Goal: Use online tool/utility: Utilize a website feature to perform a specific function

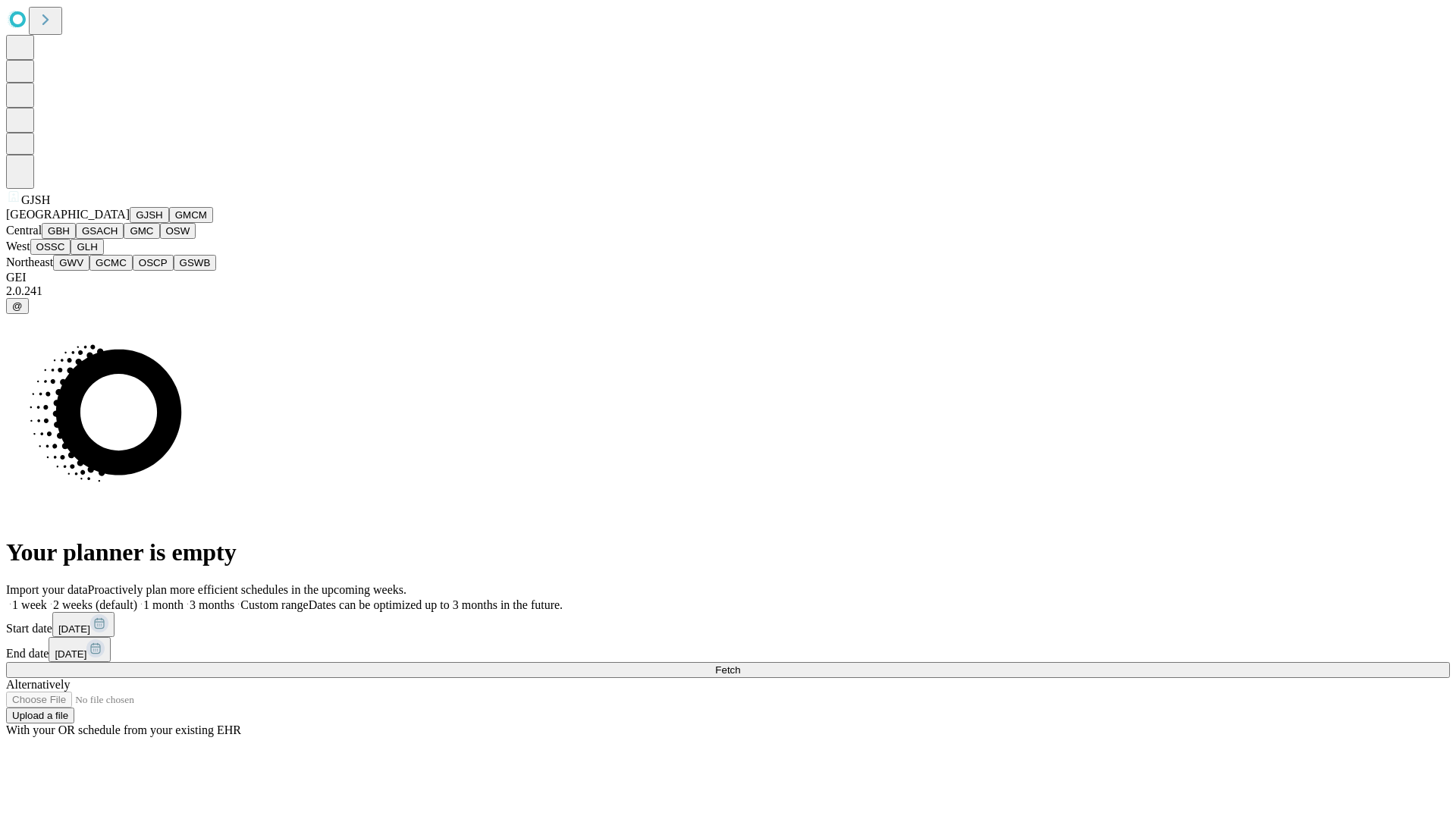
click at [130, 223] on button "GJSH" at bounding box center [149, 215] width 40 height 16
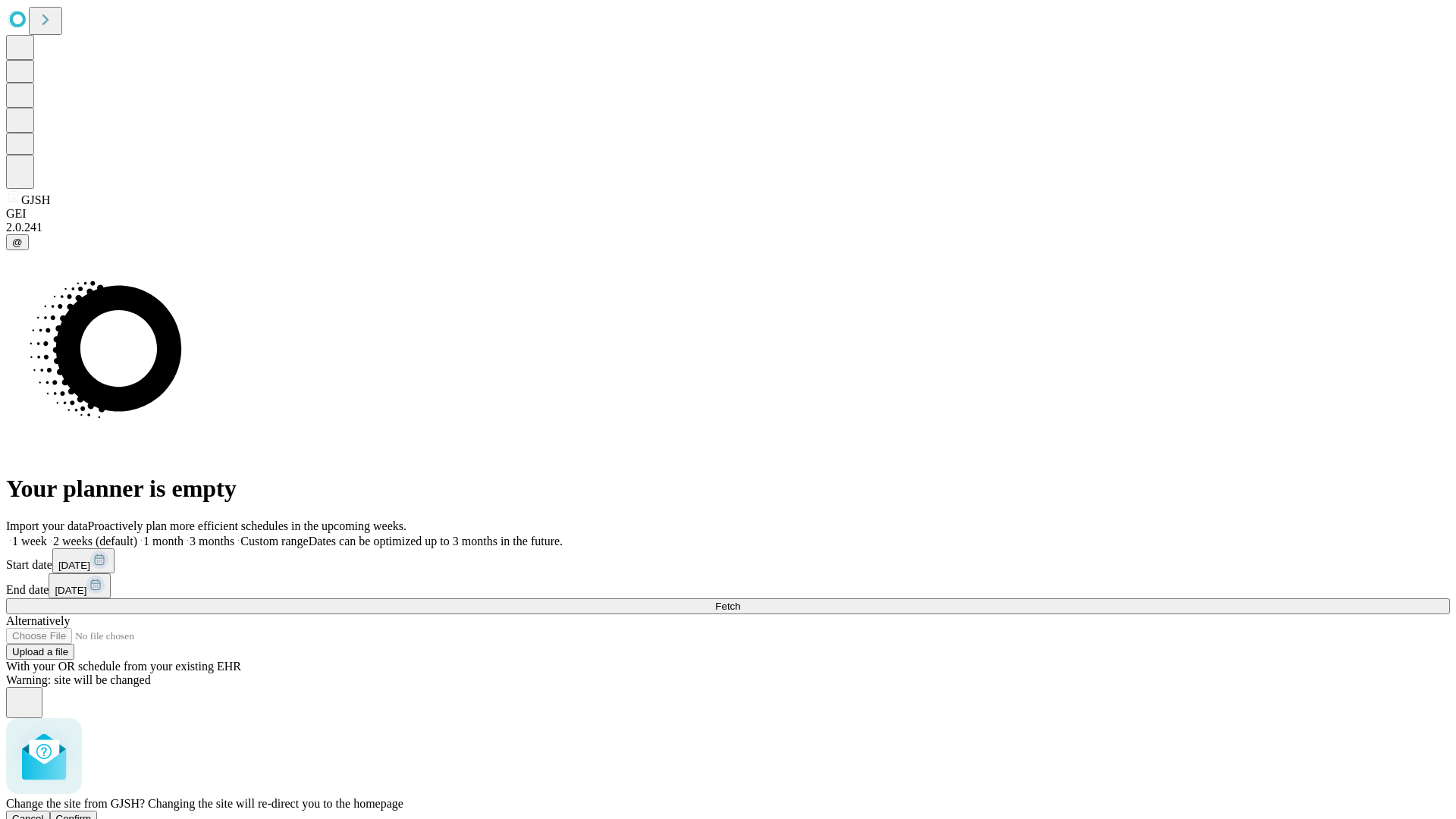
click at [92, 813] on span "Confirm" at bounding box center [74, 818] width 35 height 11
click at [184, 535] on label "1 month" at bounding box center [160, 541] width 46 height 13
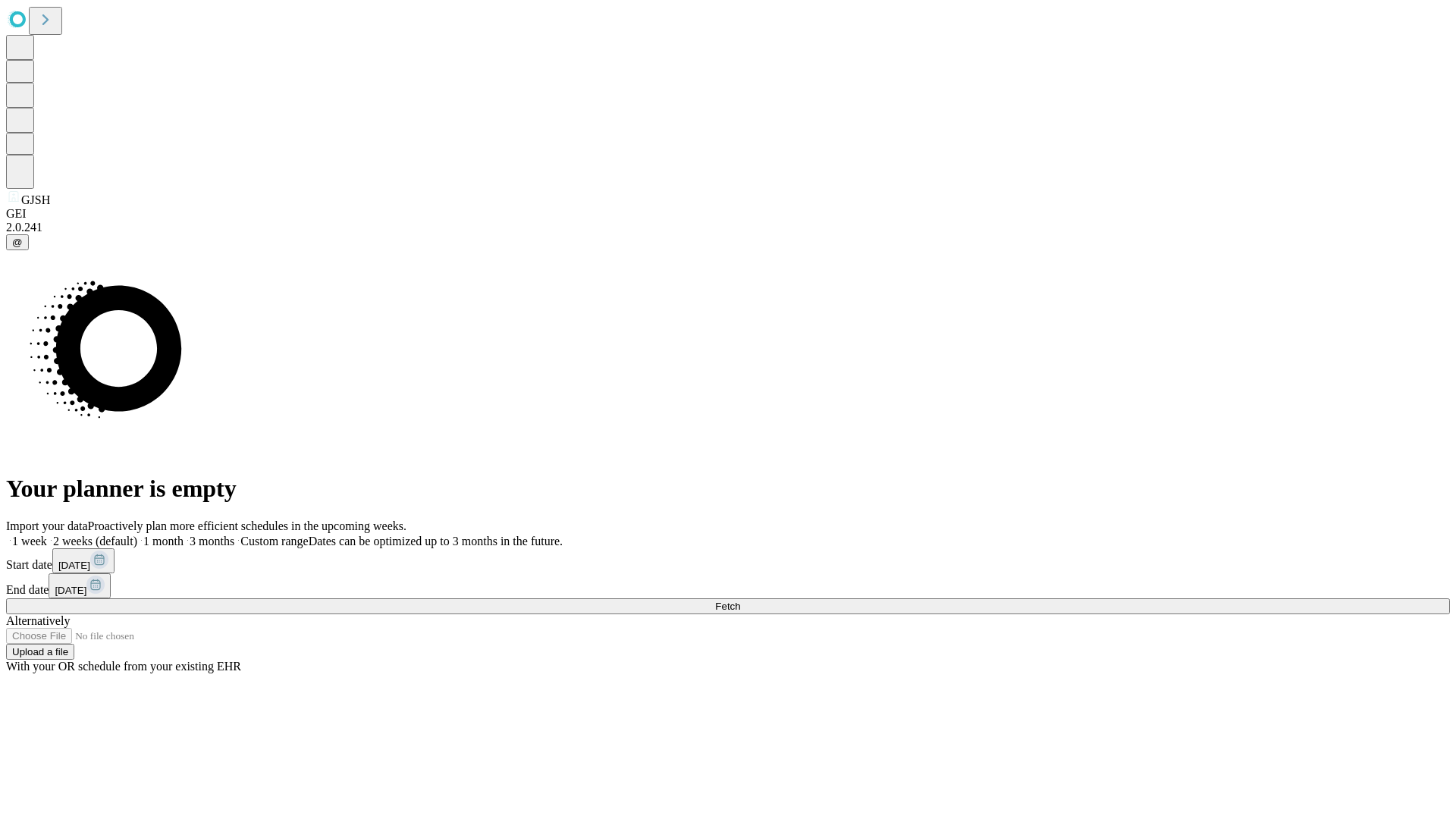
click at [740, 601] on span "Fetch" at bounding box center [727, 606] width 25 height 11
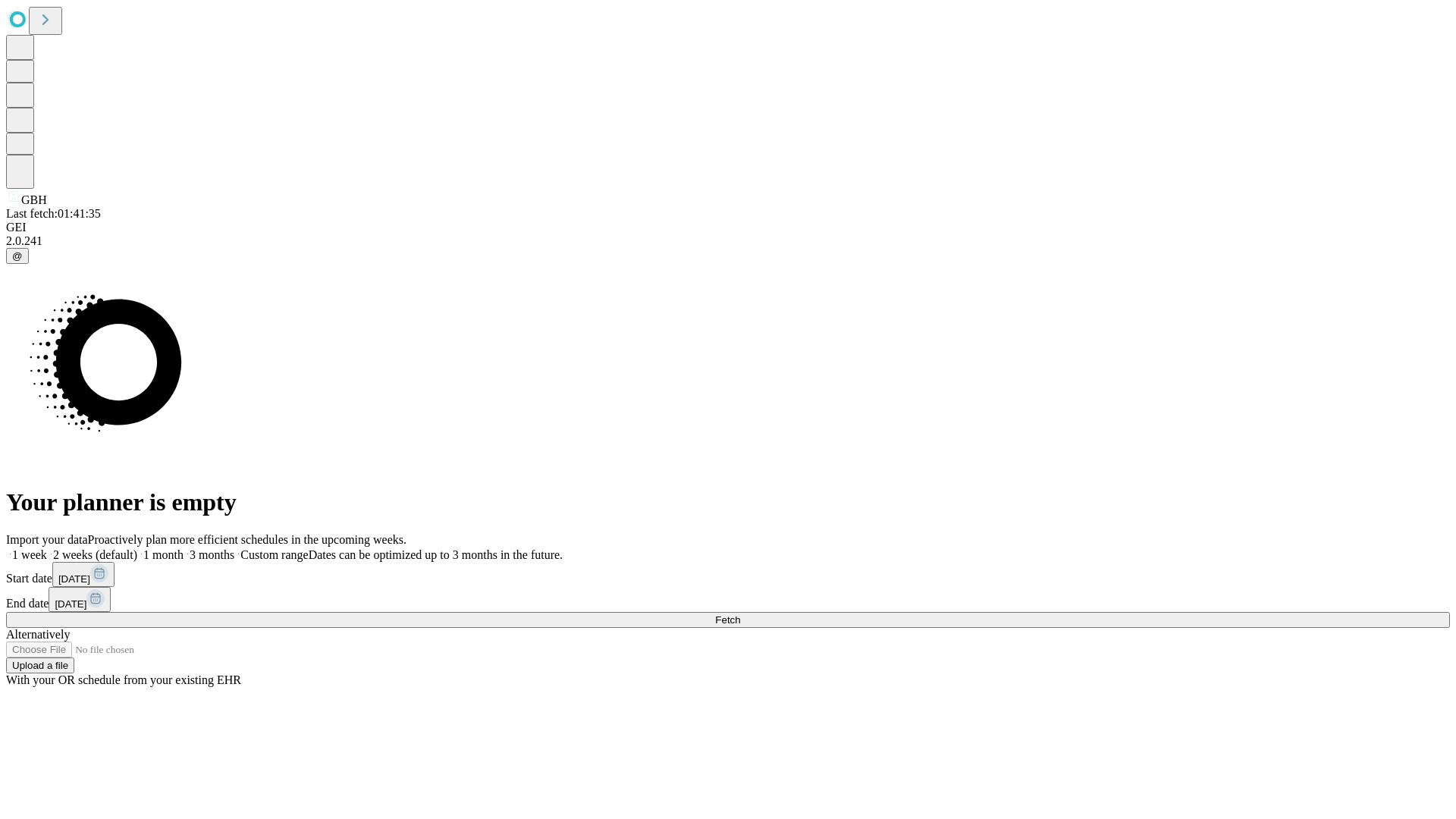
click at [184, 549] on label "1 month" at bounding box center [160, 555] width 46 height 13
click at [740, 614] on span "Fetch" at bounding box center [727, 619] width 25 height 11
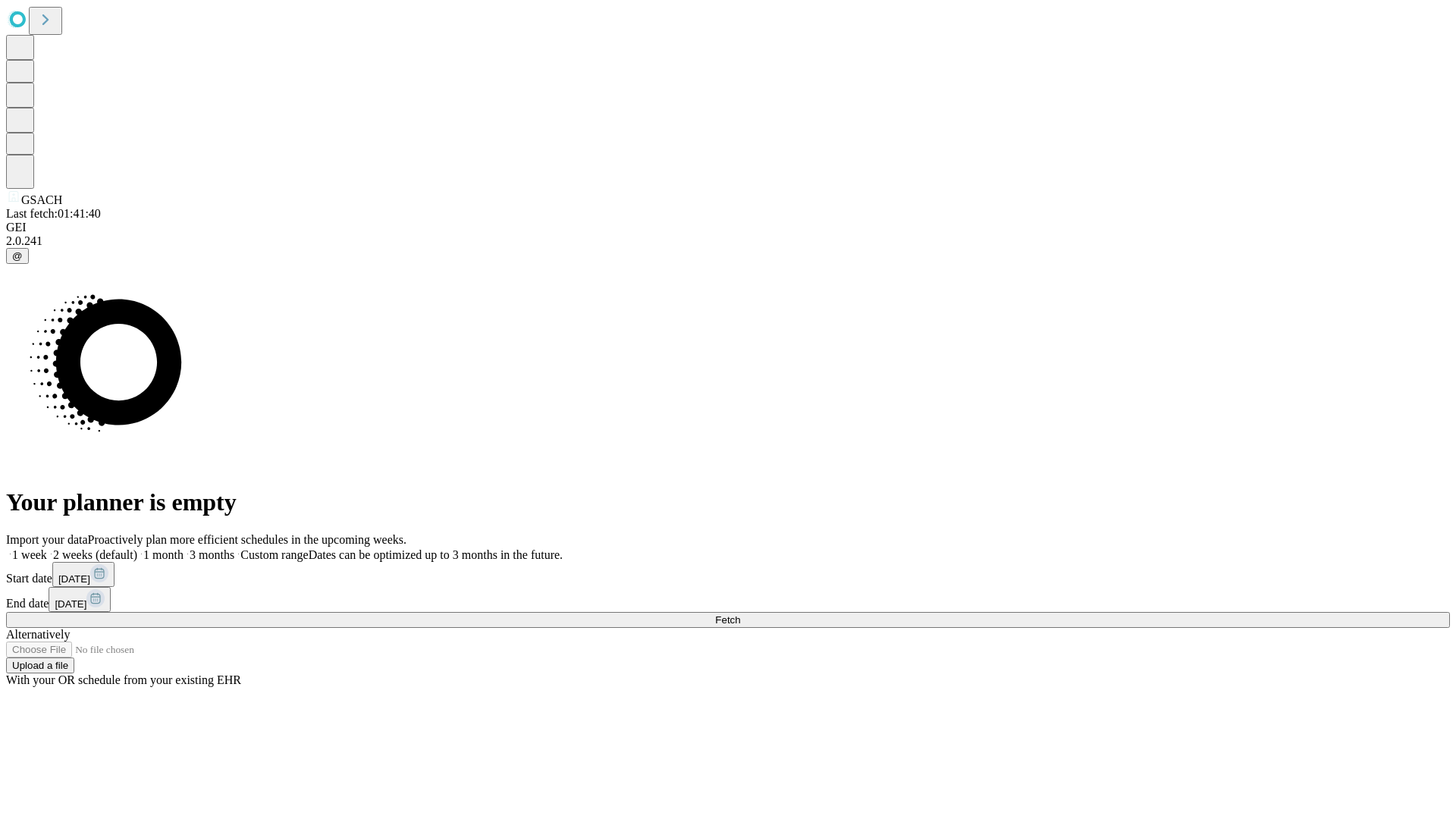
click at [184, 549] on label "1 month" at bounding box center [160, 555] width 46 height 13
click at [740, 614] on span "Fetch" at bounding box center [727, 619] width 25 height 11
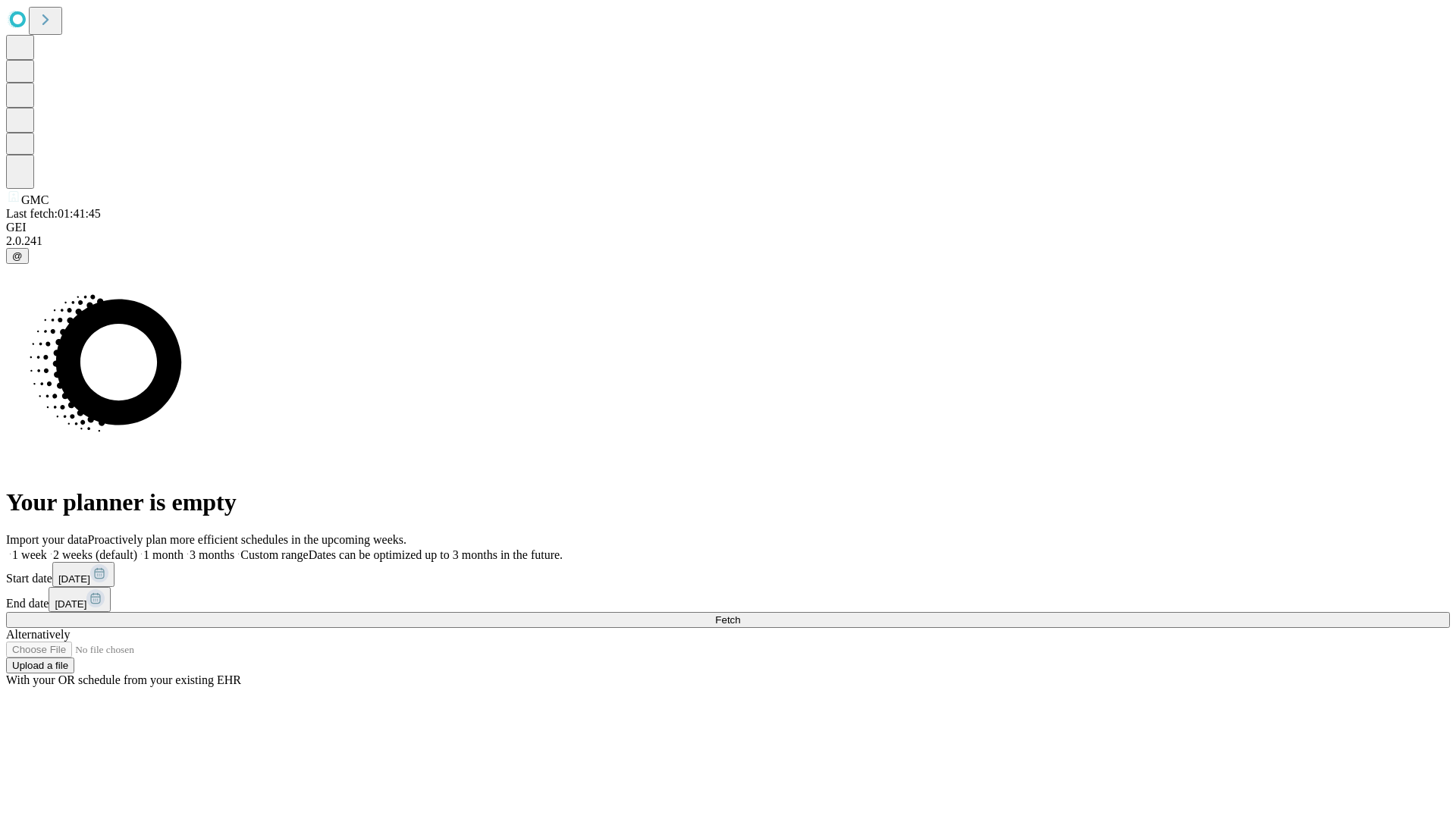
click at [184, 549] on label "1 month" at bounding box center [160, 555] width 46 height 13
click at [740, 614] on span "Fetch" at bounding box center [727, 619] width 25 height 11
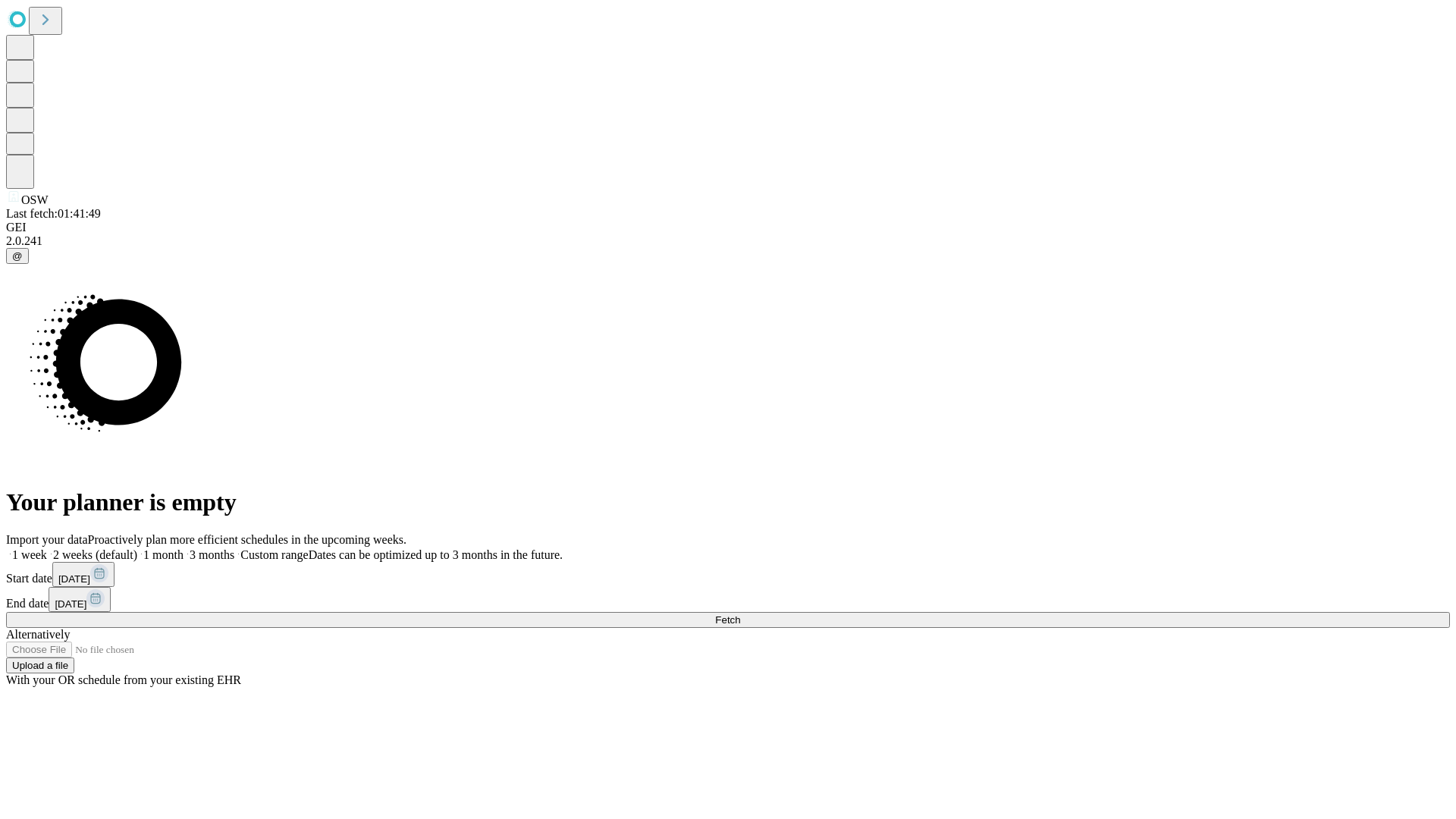
click at [184, 549] on label "1 month" at bounding box center [160, 555] width 46 height 13
click at [740, 614] on span "Fetch" at bounding box center [727, 619] width 25 height 11
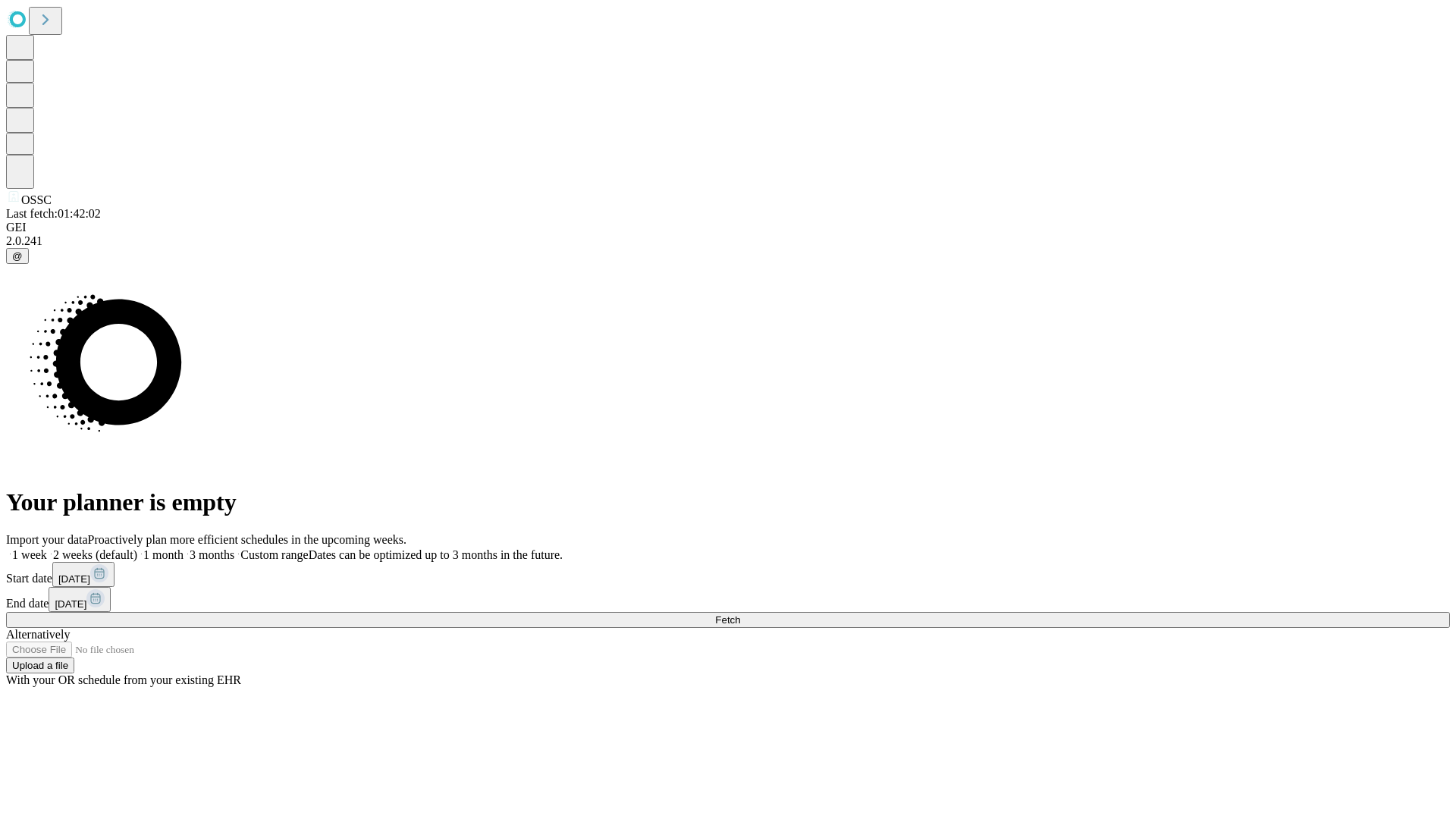
click at [184, 549] on label "1 month" at bounding box center [160, 555] width 46 height 13
click at [740, 614] on span "Fetch" at bounding box center [727, 619] width 25 height 11
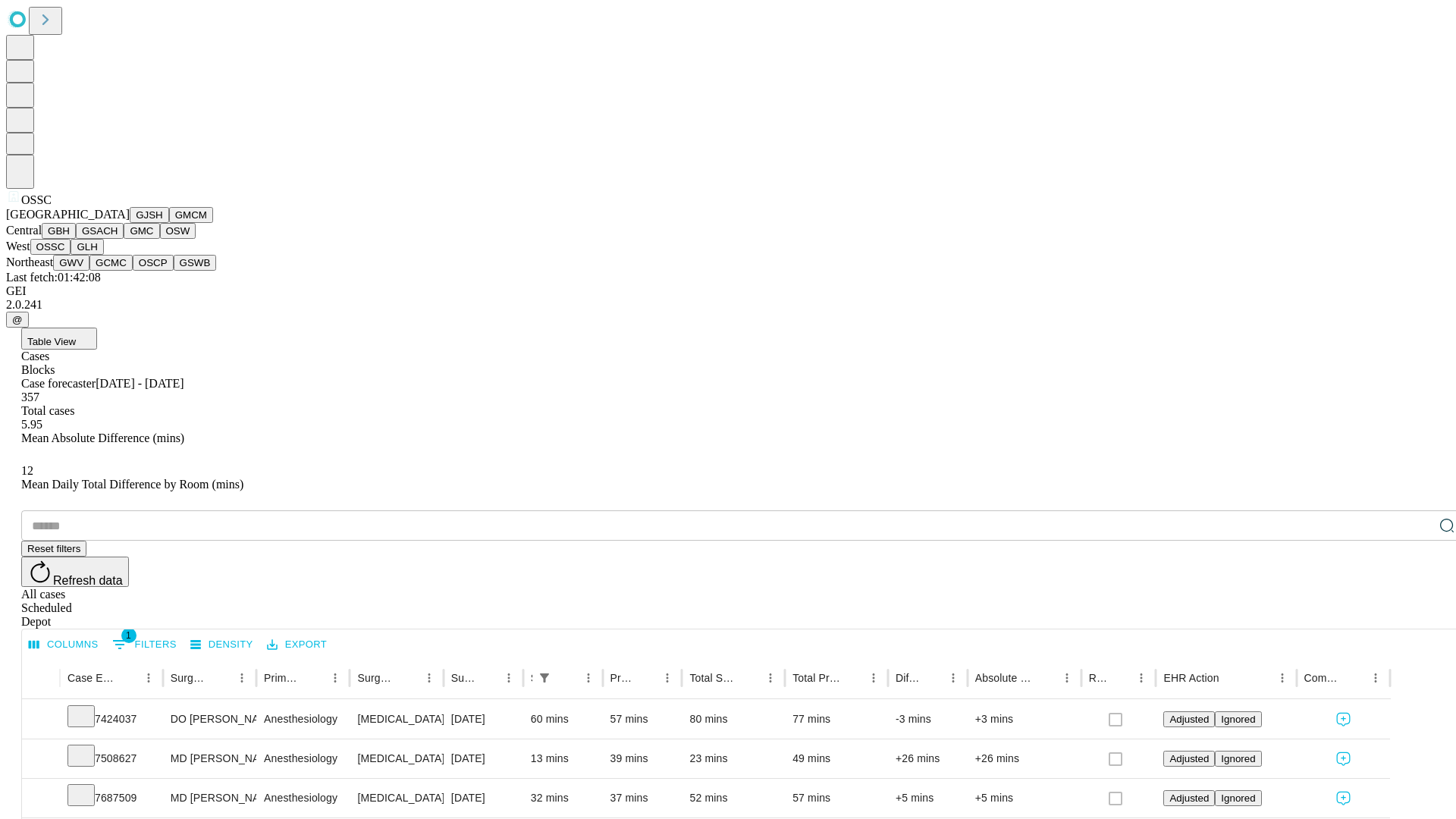
click at [103, 254] on button "GLH" at bounding box center [87, 246] width 33 height 16
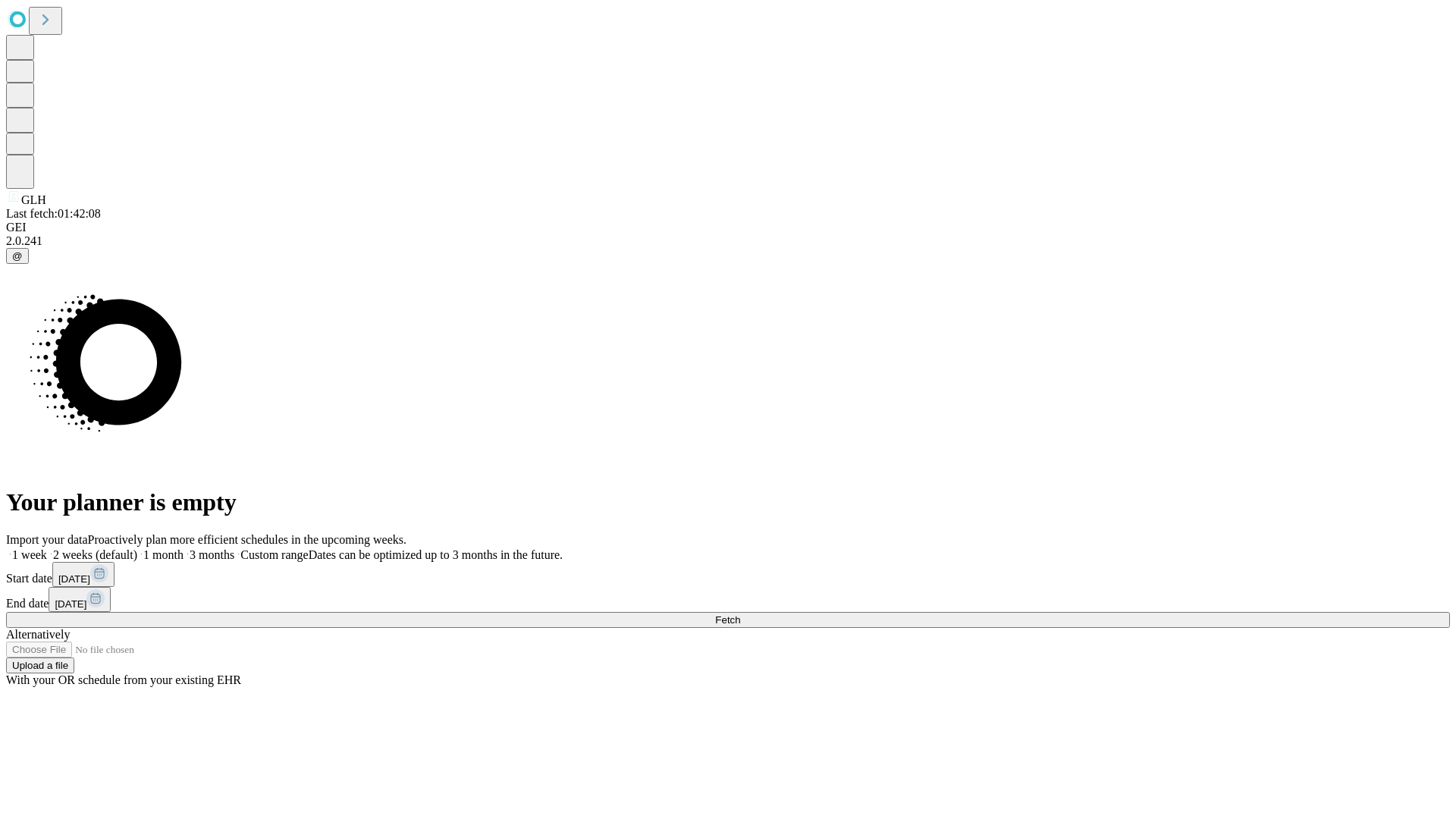
click at [184, 549] on label "1 month" at bounding box center [160, 555] width 46 height 13
click at [740, 614] on span "Fetch" at bounding box center [727, 619] width 25 height 11
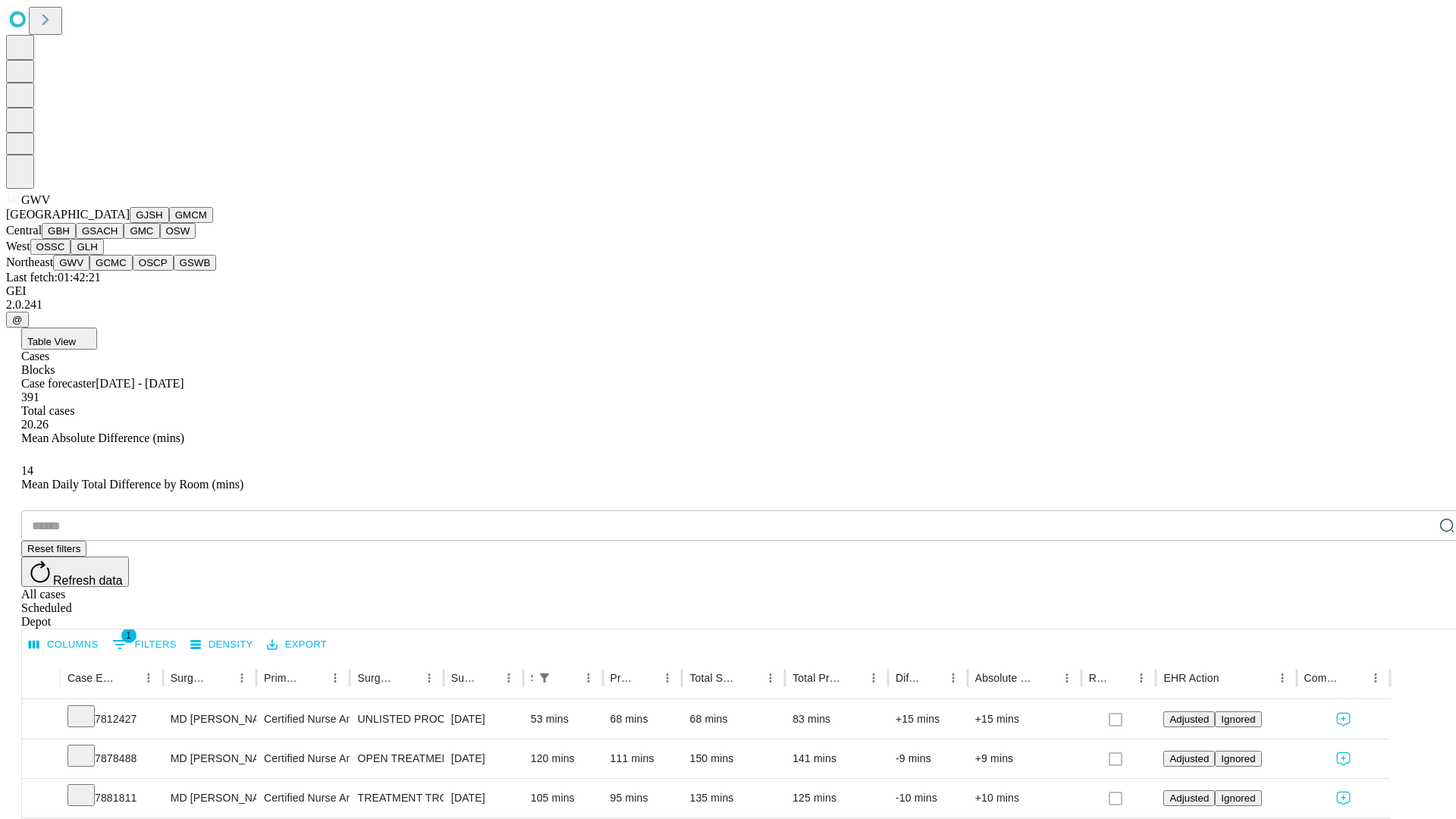
click at [118, 270] on button "GCMC" at bounding box center [110, 262] width 43 height 16
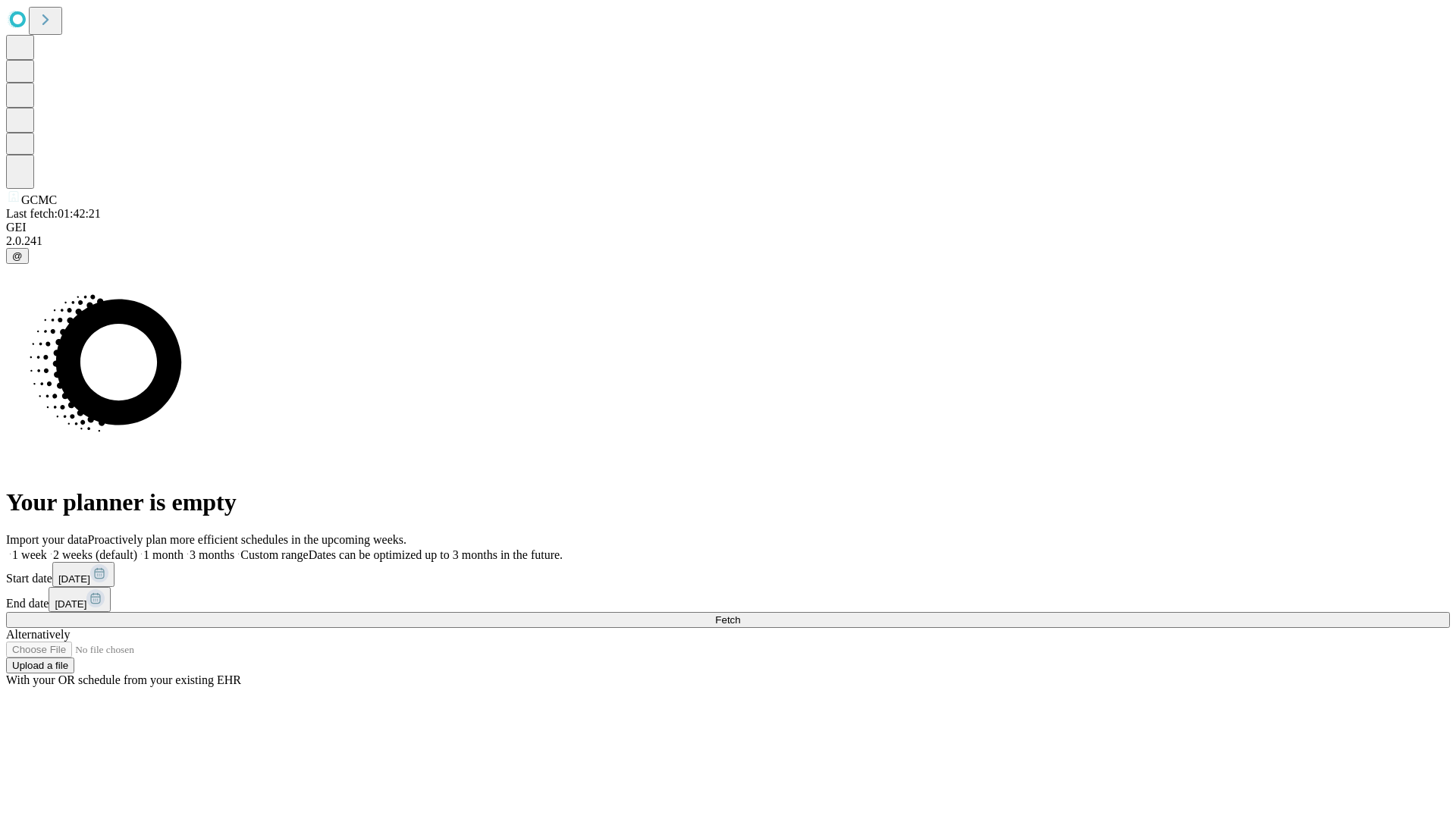
click at [184, 549] on label "1 month" at bounding box center [160, 555] width 46 height 13
click at [740, 614] on span "Fetch" at bounding box center [727, 619] width 25 height 11
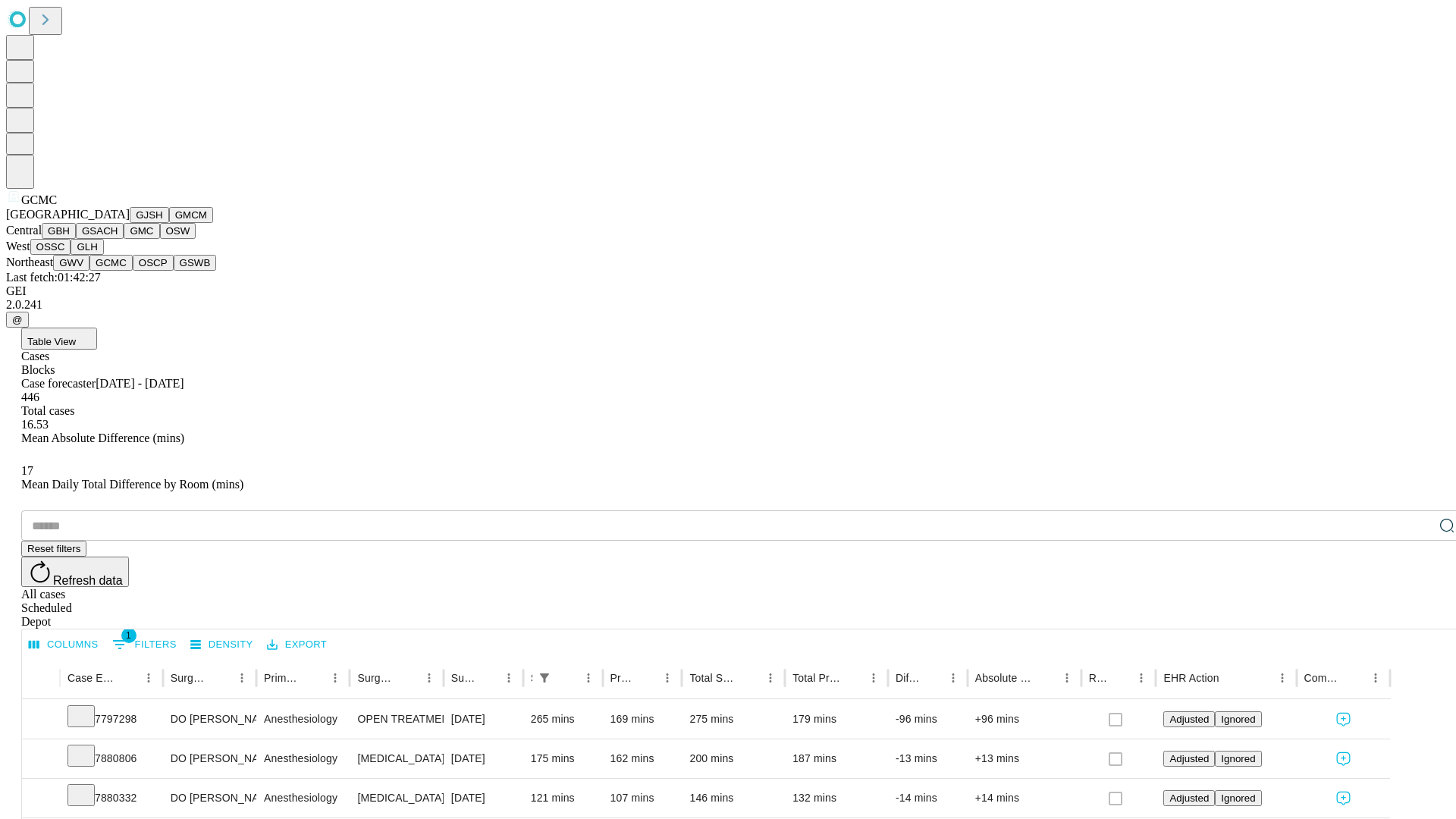
click at [133, 270] on button "OSCP" at bounding box center [153, 262] width 41 height 16
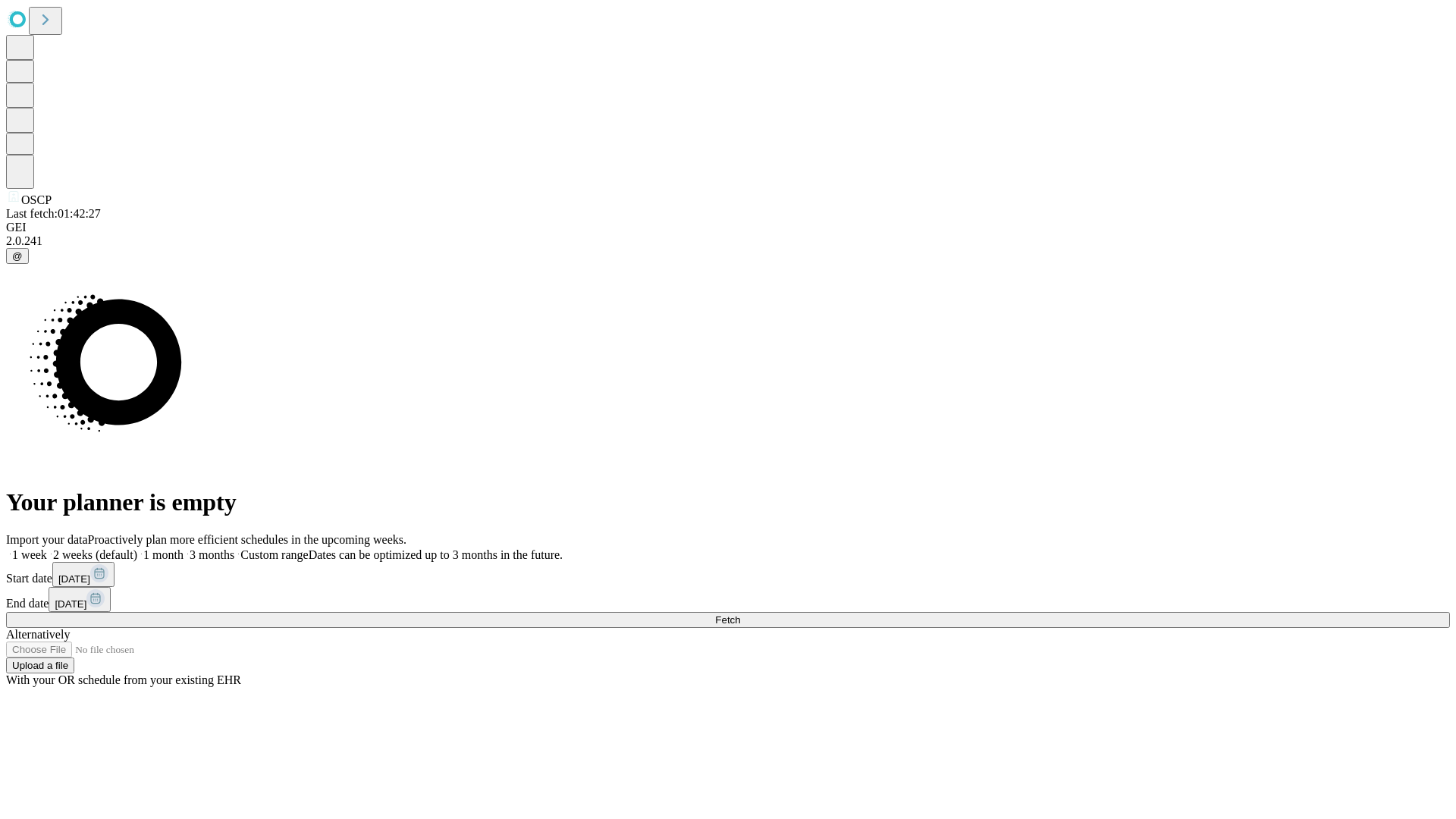
click at [184, 549] on label "1 month" at bounding box center [160, 555] width 46 height 13
click at [740, 614] on span "Fetch" at bounding box center [727, 619] width 25 height 11
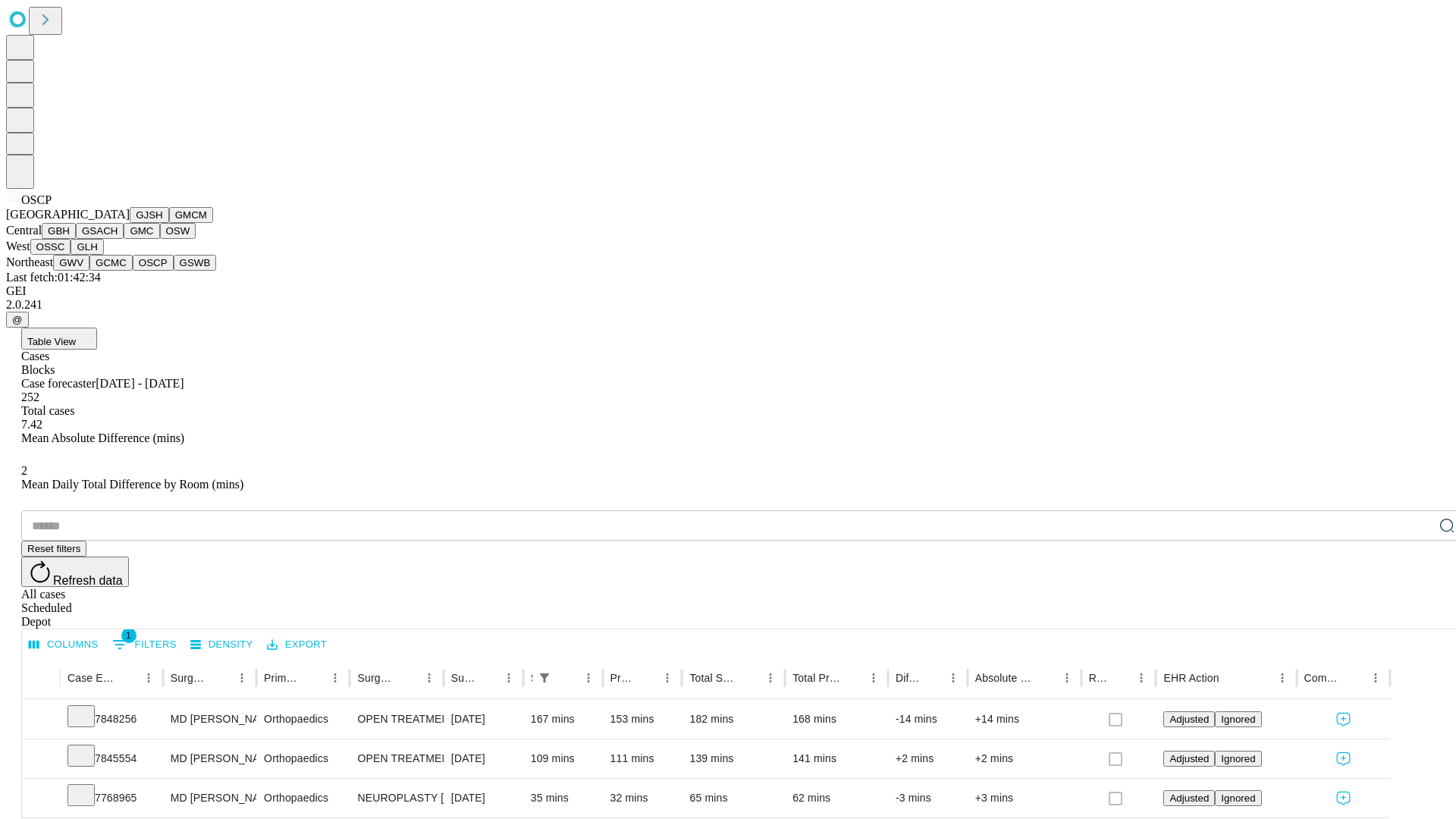
click at [174, 270] on button "GSWB" at bounding box center [195, 262] width 43 height 16
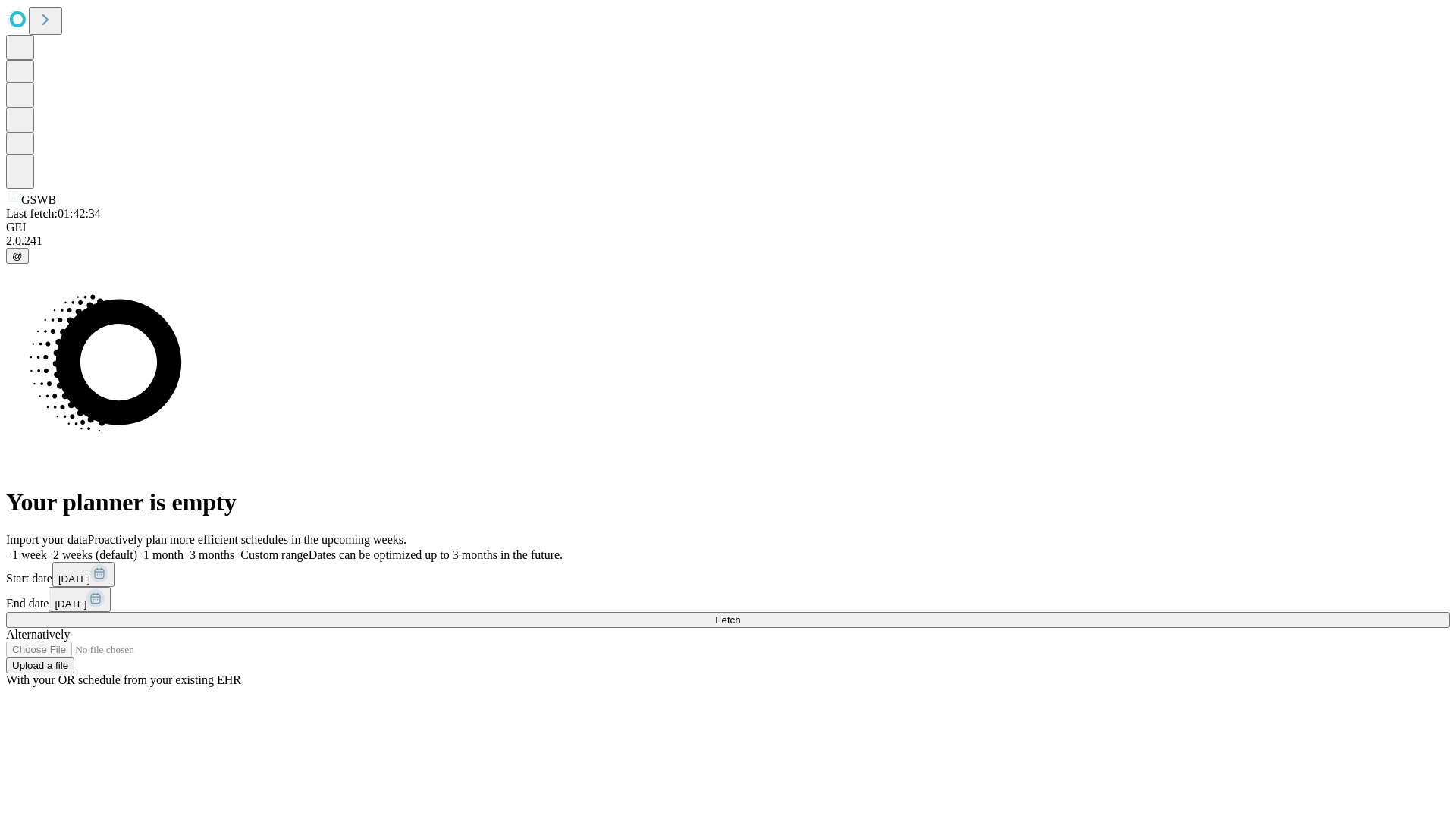
click at [184, 549] on label "1 month" at bounding box center [160, 555] width 46 height 13
click at [740, 614] on span "Fetch" at bounding box center [727, 619] width 25 height 11
